Goal: Use online tool/utility

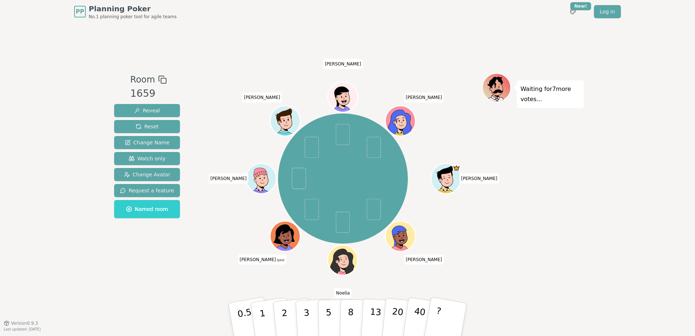
click at [494, 244] on div "Waiting for 7 more votes..." at bounding box center [533, 173] width 102 height 200
click at [287, 325] on p "2" at bounding box center [285, 321] width 9 height 40
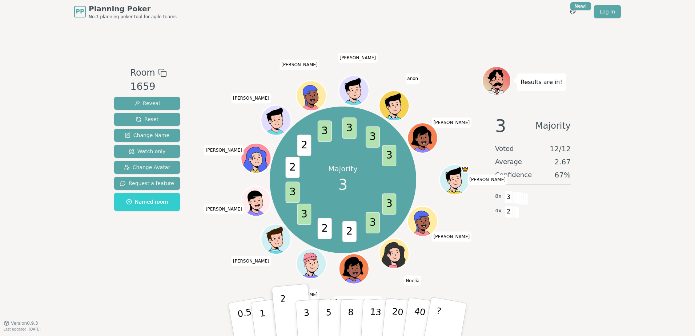
click at [169, 256] on div "Room 1659 Reveal Reset Change Name Watch only Change Avatar Request a feature N…" at bounding box center [147, 173] width 72 height 214
click at [530, 294] on div "Room 1659 Reveal Reset Change Name Watch only Change Avatar Request a feature N…" at bounding box center [347, 173] width 473 height 300
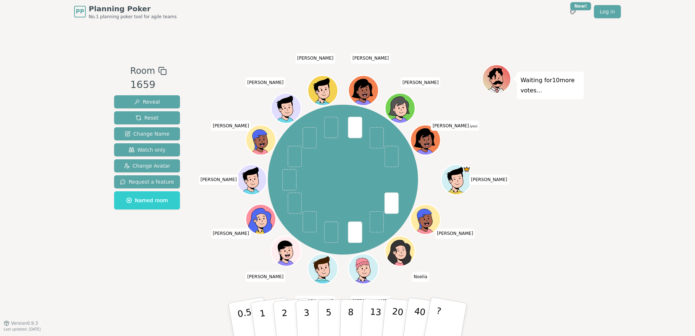
click at [140, 252] on div "Room 1659 Reveal Reset Change Name Watch only Change Avatar Request a feature N…" at bounding box center [147, 172] width 72 height 217
click at [290, 315] on button "2" at bounding box center [292, 320] width 41 height 58
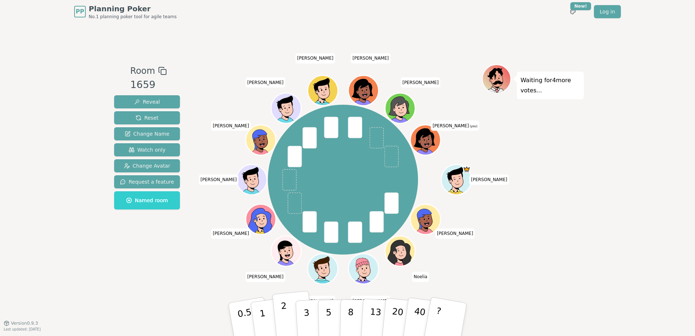
click at [287, 316] on button "2" at bounding box center [292, 320] width 41 height 58
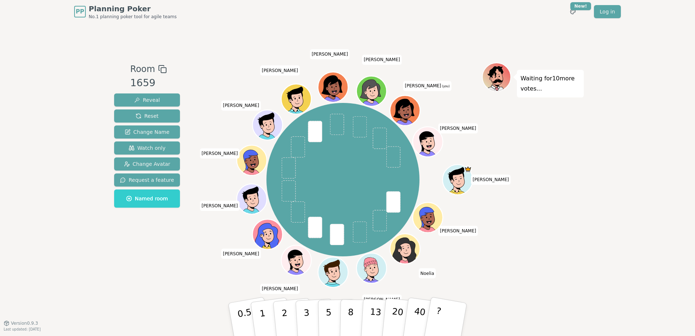
click at [160, 253] on div "Room 1659 Reveal Reset Change Name Watch only Change Avatar Request a feature N…" at bounding box center [147, 173] width 72 height 221
click at [286, 316] on p "2" at bounding box center [285, 321] width 9 height 40
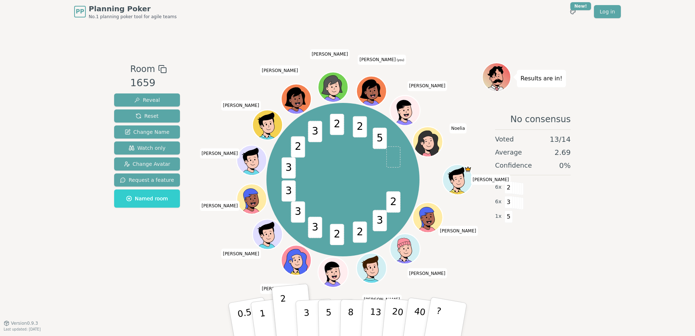
click at [116, 275] on div "Room 1659 Reveal Reset Change Name Watch only Change Avatar Request a feature N…" at bounding box center [147, 173] width 72 height 221
click at [127, 248] on div "Room 1659 Reveal Reset Change Name Watch only Change Avatar Request a feature N…" at bounding box center [147, 173] width 72 height 221
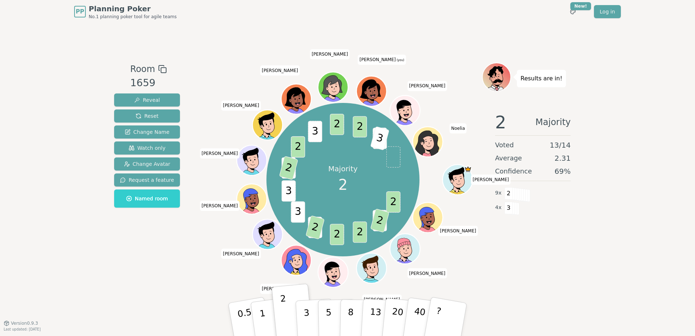
click at [260, 55] on div "Room 1659 Reveal Reset Change Name Watch only Change Avatar Request a feature N…" at bounding box center [347, 173] width 473 height 300
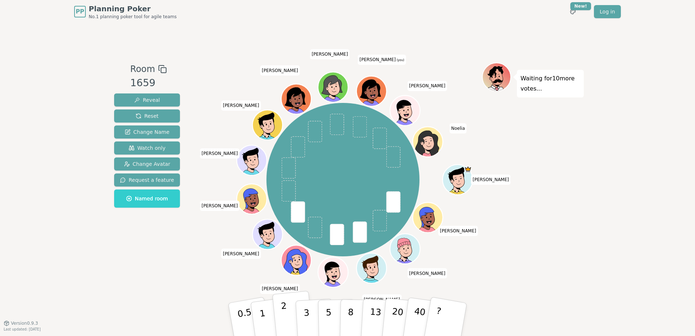
click at [290, 325] on button "2" at bounding box center [292, 320] width 41 height 58
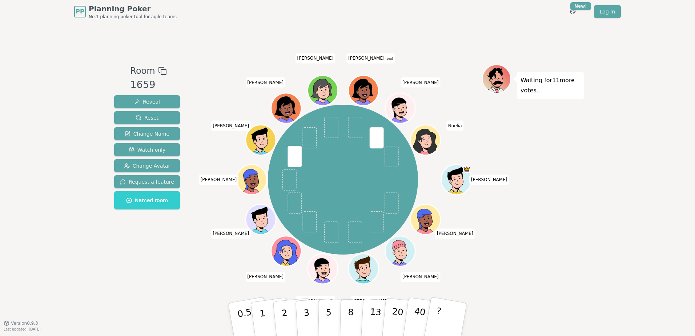
click at [200, 238] on div "Room 1659 Reveal Reset Change Name Watch only Change Avatar Request a feature N…" at bounding box center [347, 172] width 473 height 217
click at [165, 278] on div "Room 1659 Reveal Reset Change Name Watch only Change Avatar Request a feature N…" at bounding box center [147, 172] width 72 height 217
click at [200, 282] on div "Room 1659 Reveal Reset Change Name Watch only Change Avatar Request a feature N…" at bounding box center [347, 173] width 473 height 300
click at [137, 276] on div "Room 1659 Reveal Reset Change Name Watch only Change Avatar Request a feature N…" at bounding box center [147, 172] width 72 height 217
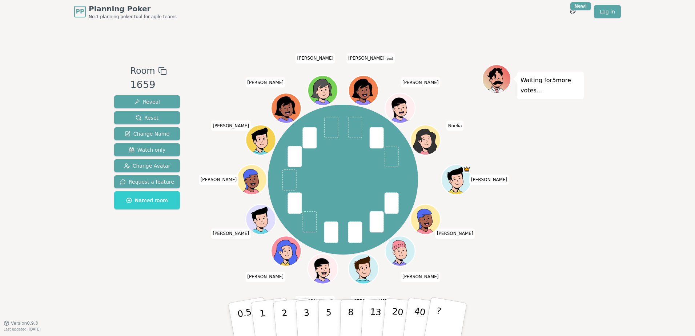
click at [165, 332] on div "PP Planning Poker No.1 planning poker tool for agile teams Toggle theme New! Lo…" at bounding box center [347, 168] width 695 height 336
click at [311, 313] on button "3" at bounding box center [315, 319] width 40 height 57
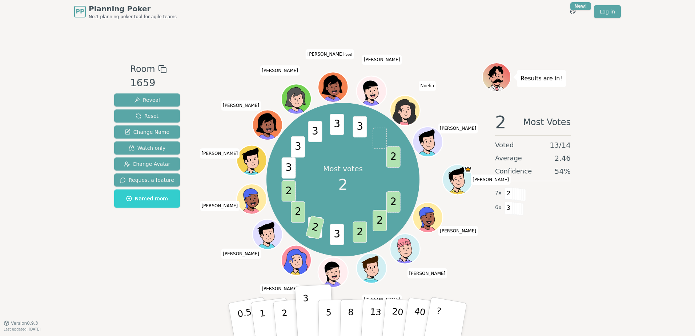
click at [145, 277] on div "Room 1659 Reveal Reset Change Name Watch only Change Avatar Request a feature N…" at bounding box center [147, 173] width 72 height 221
drag, startPoint x: 579, startPoint y: 287, endPoint x: 559, endPoint y: 232, distance: 58.8
click at [559, 232] on div "Room 1659 Reveal Reset Change Name Watch only Change Avatar Request a feature N…" at bounding box center [347, 173] width 473 height 300
click at [159, 258] on div "Room 1659 Reveal Reset Change Name Watch only Change Avatar Request a feature N…" at bounding box center [147, 173] width 72 height 221
